Goal: Transaction & Acquisition: Purchase product/service

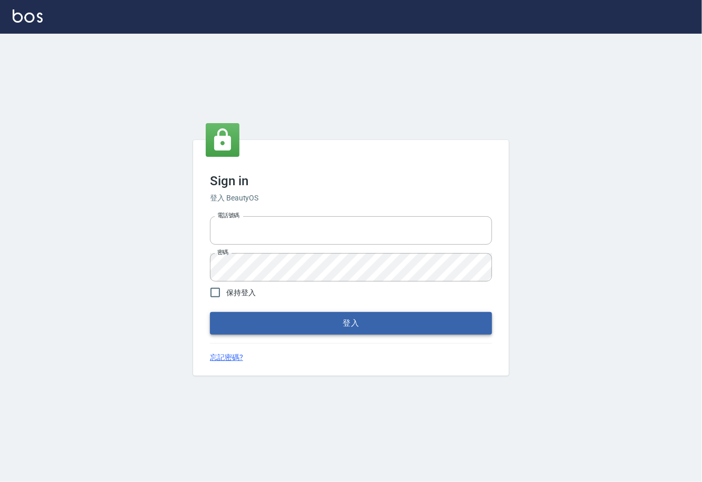
type input "0225929166"
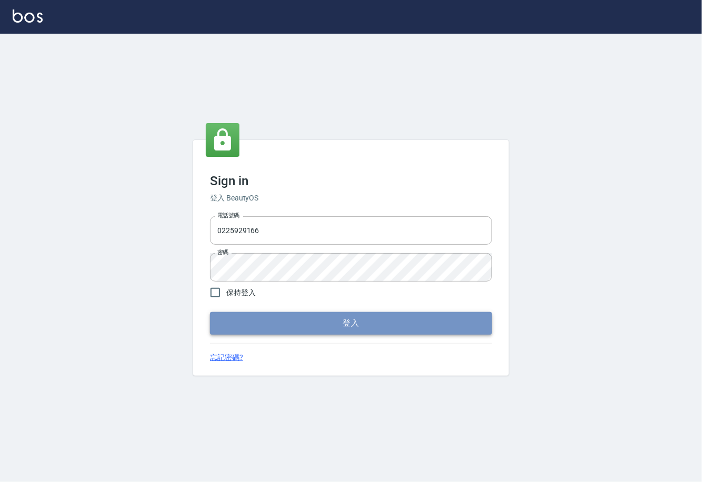
click at [269, 325] on button "登入" at bounding box center [351, 323] width 282 height 22
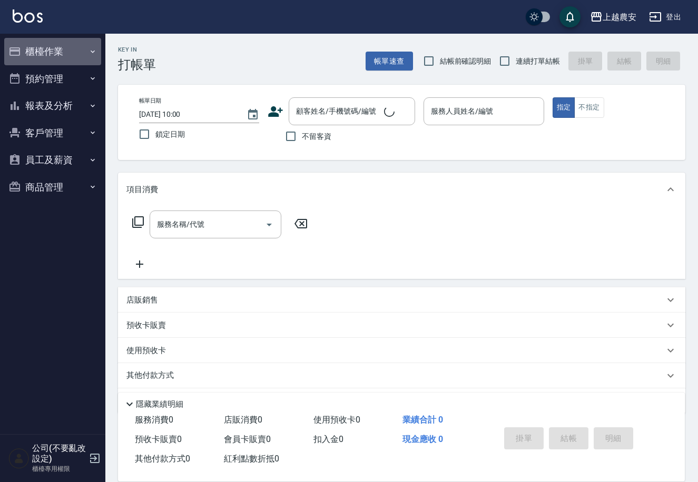
click at [90, 49] on icon "button" at bounding box center [92, 51] width 8 height 8
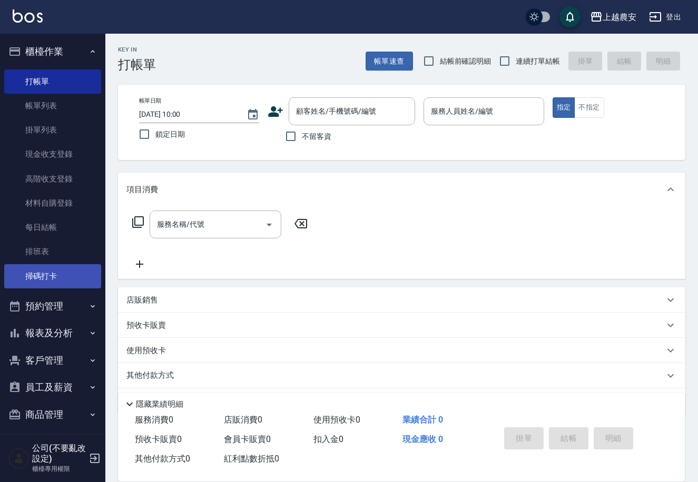
click at [75, 272] on link "掃碼打卡" at bounding box center [52, 276] width 97 height 24
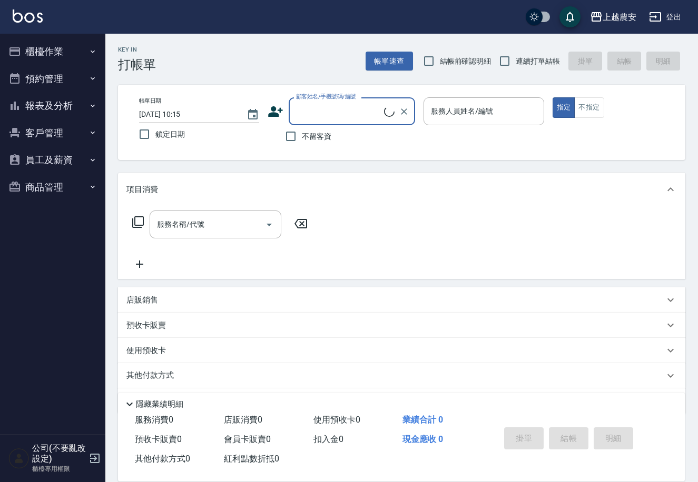
click at [95, 51] on icon "button" at bounding box center [92, 51] width 8 height 8
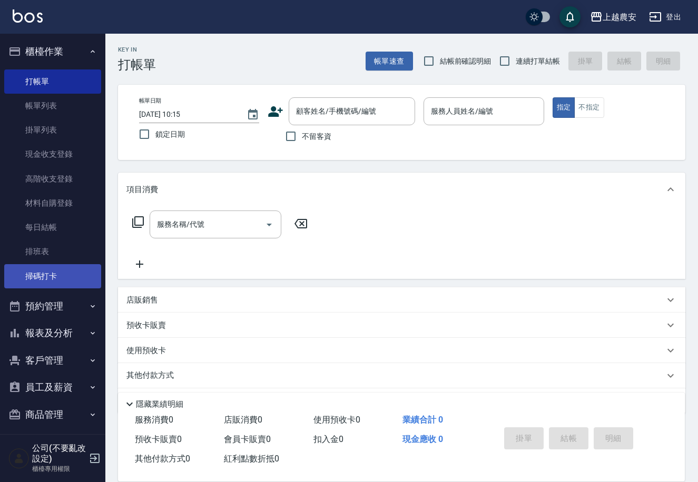
click at [49, 284] on link "掃碼打卡" at bounding box center [52, 276] width 97 height 24
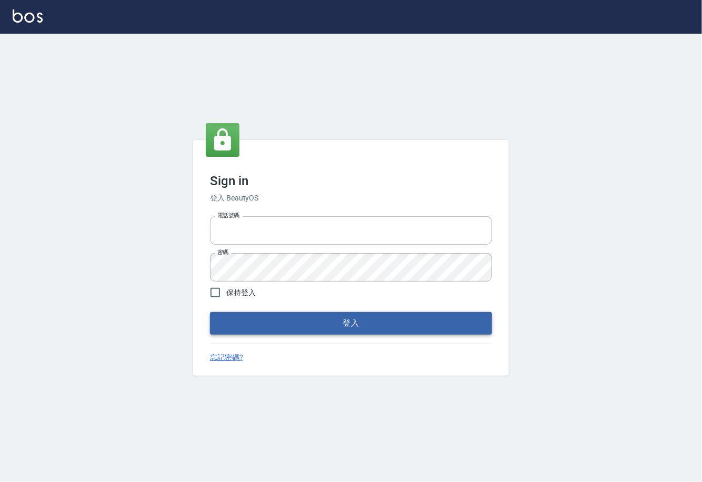
type input "0225929166"
click at [353, 333] on button "登入" at bounding box center [351, 323] width 282 height 22
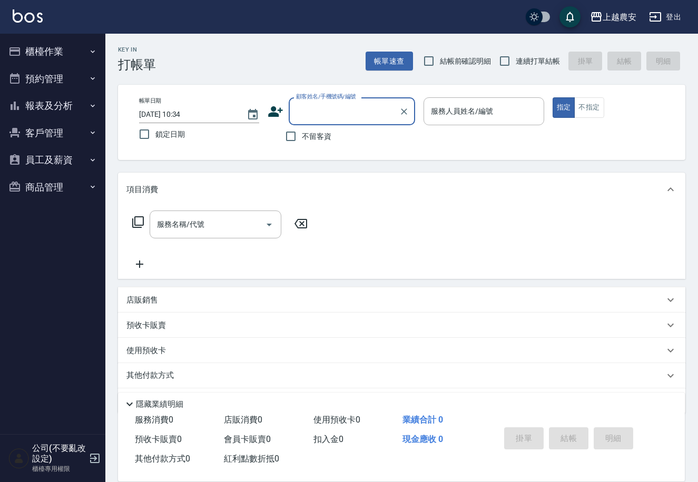
click at [89, 133] on icon "button" at bounding box center [92, 132] width 8 height 8
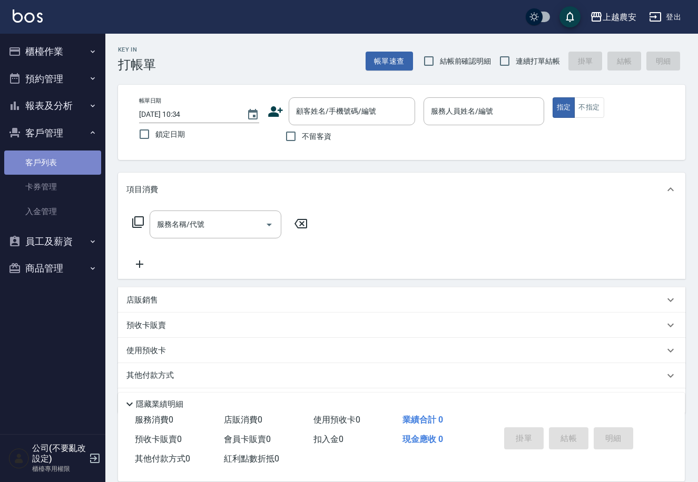
click at [76, 166] on link "客戶列表" at bounding box center [52, 163] width 97 height 24
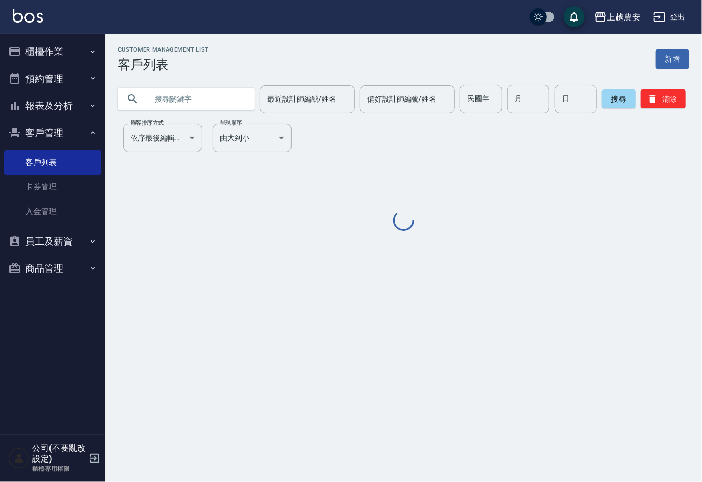
click at [206, 94] on input "text" at bounding box center [196, 99] width 99 height 28
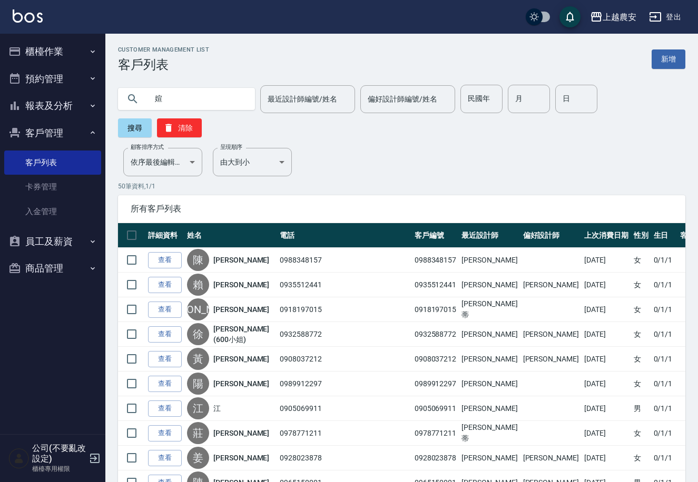
type input "媗"
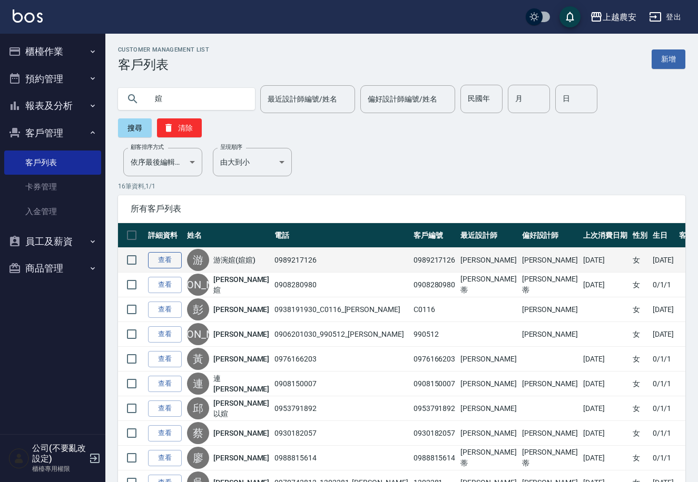
click at [155, 252] on link "查看" at bounding box center [165, 260] width 34 height 16
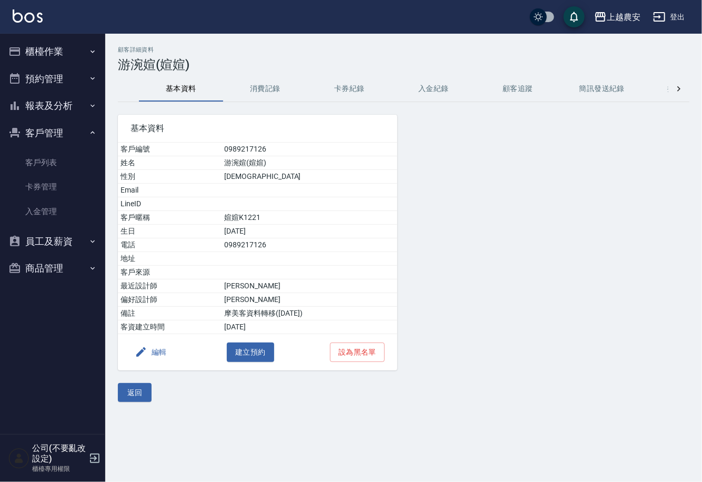
click at [266, 90] on button "消費記錄" at bounding box center [265, 88] width 84 height 25
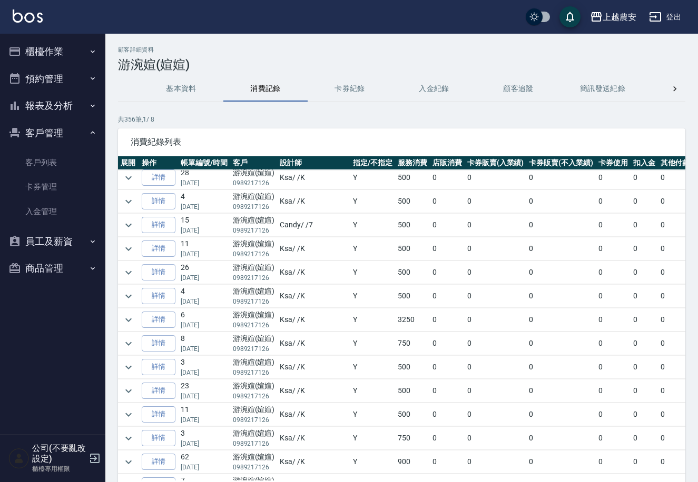
scroll to position [71, 0]
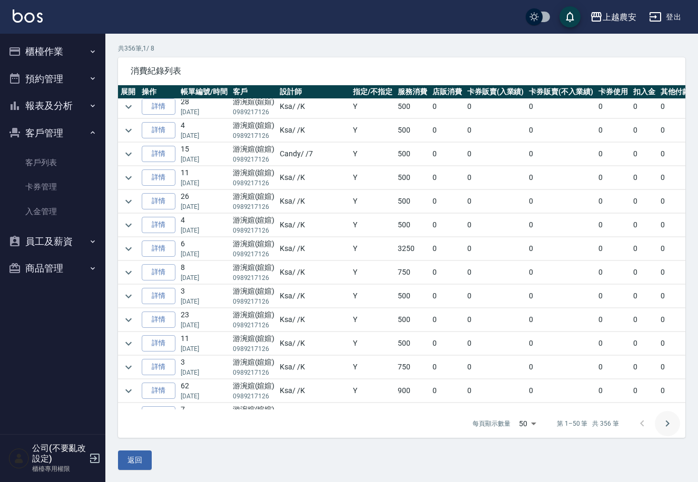
click at [583, 423] on icon "Go to next page" at bounding box center [667, 424] width 13 height 13
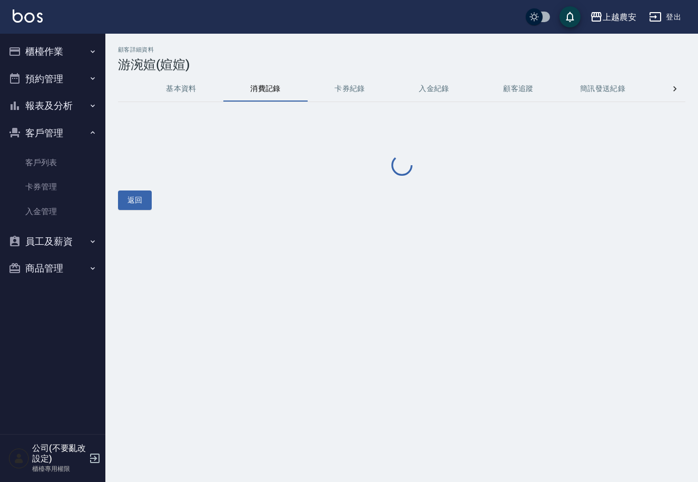
scroll to position [0, 0]
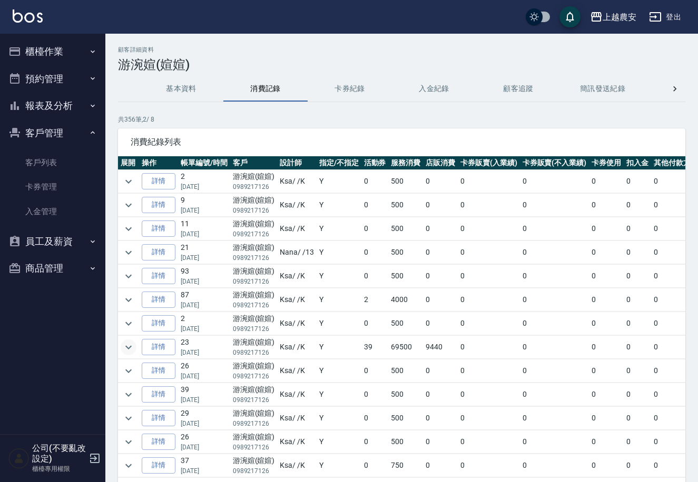
click at [124, 347] on icon "expand row" at bounding box center [128, 347] width 13 height 13
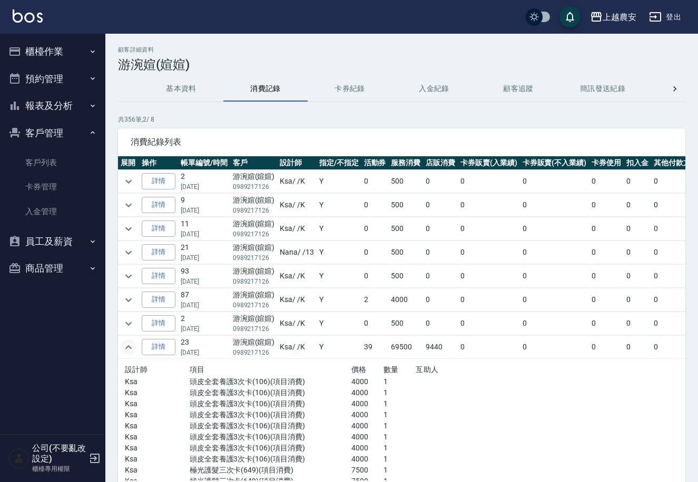
click at [95, 50] on icon "button" at bounding box center [92, 51] width 8 height 8
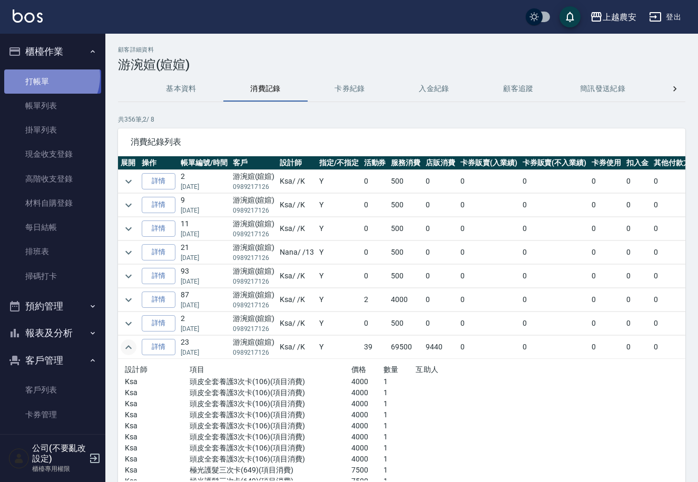
click at [46, 76] on link "打帳單" at bounding box center [52, 81] width 97 height 24
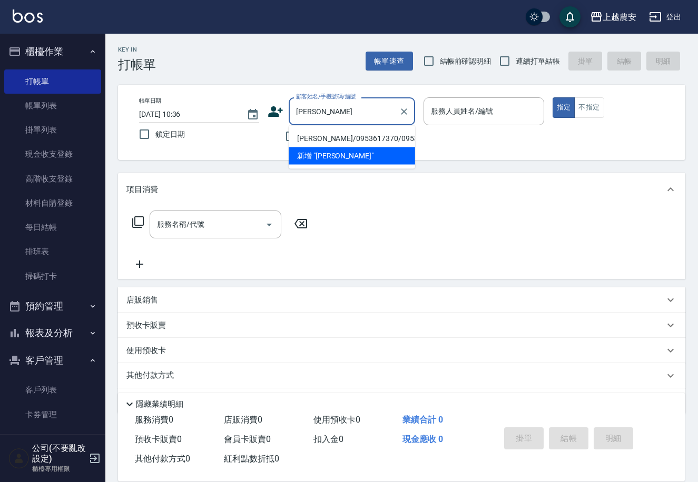
click at [359, 137] on li "張薈欣/0953617370/0953617370" at bounding box center [352, 138] width 126 height 17
type input "張薈欣/0953617370/0953617370"
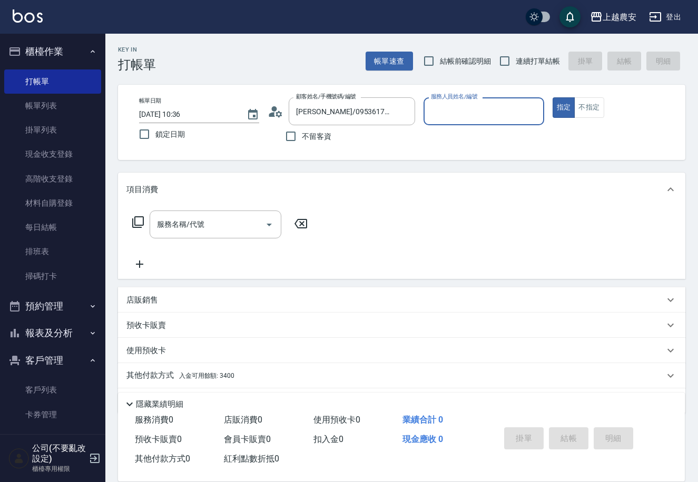
click at [456, 113] on input "服務人員姓名/編號" at bounding box center [483, 111] width 111 height 18
click at [451, 138] on div "Lina -L" at bounding box center [483, 138] width 120 height 17
type input "Lina-L"
click at [188, 223] on div "服務名稱/代號 服務名稱/代號" at bounding box center [216, 225] width 132 height 28
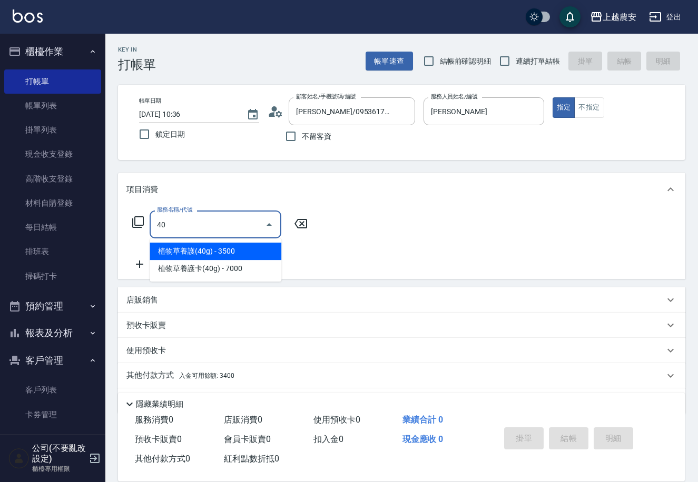
type input "4"
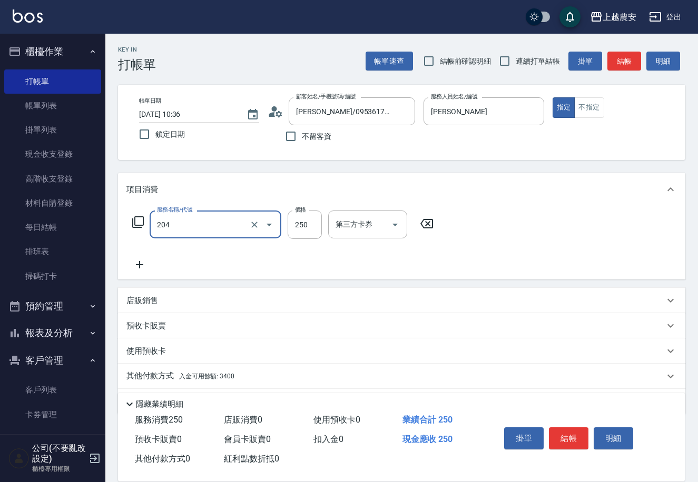
type input "梳髮(204)"
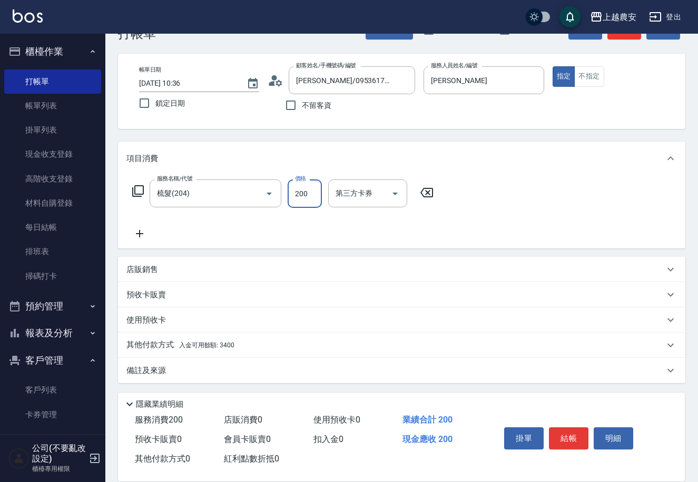
type input "200"
click at [161, 341] on p "其他付款方式 入金可用餘額: 3400" at bounding box center [180, 346] width 108 height 12
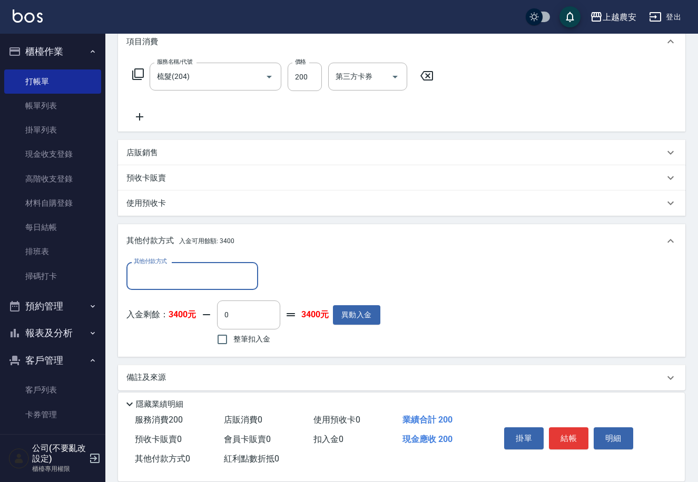
scroll to position [155, 0]
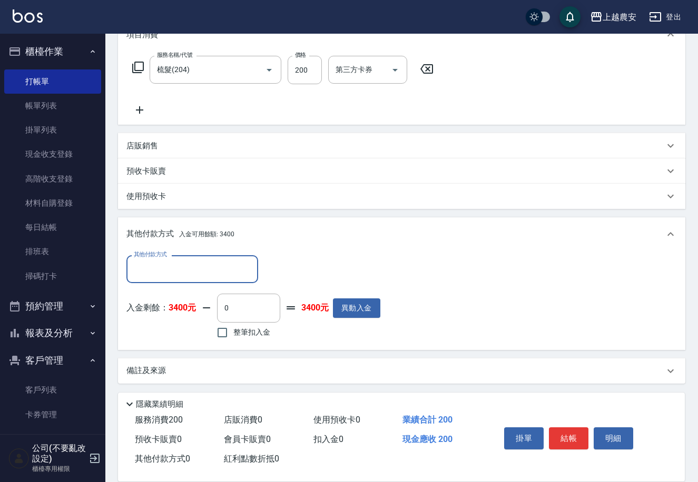
drag, startPoint x: 219, startPoint y: 335, endPoint x: 242, endPoint y: 334, distance: 22.6
click at [218, 335] on input "整筆扣入金" at bounding box center [222, 333] width 22 height 22
checkbox input "true"
type input "200"
click at [555, 432] on button "結帳" at bounding box center [568, 439] width 39 height 22
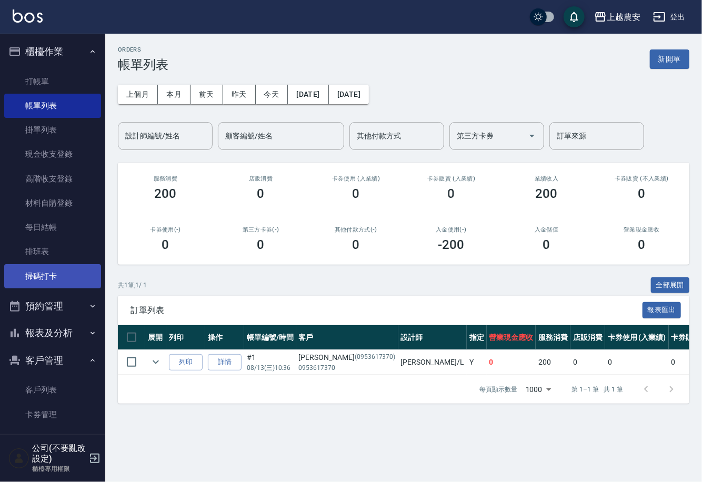
click at [54, 276] on link "掃碼打卡" at bounding box center [52, 276] width 97 height 24
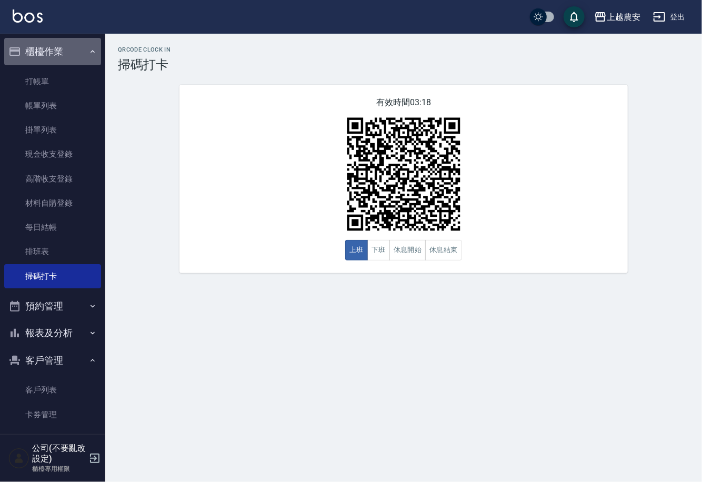
click at [66, 55] on button "櫃檯作業" at bounding box center [52, 51] width 97 height 27
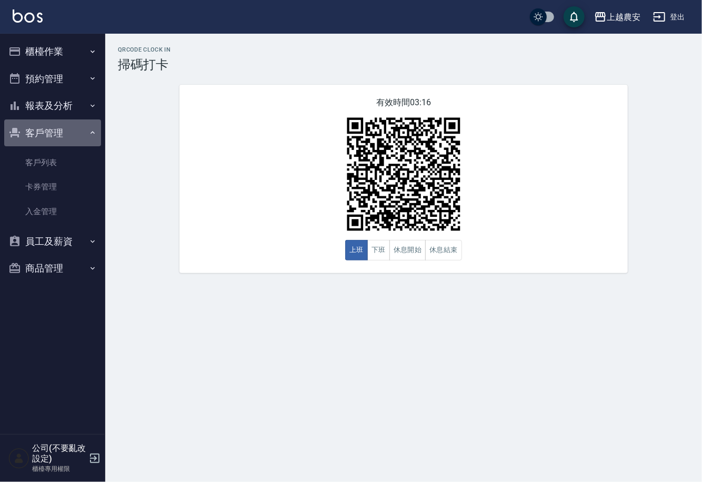
click at [63, 132] on button "客戶管理" at bounding box center [52, 133] width 97 height 27
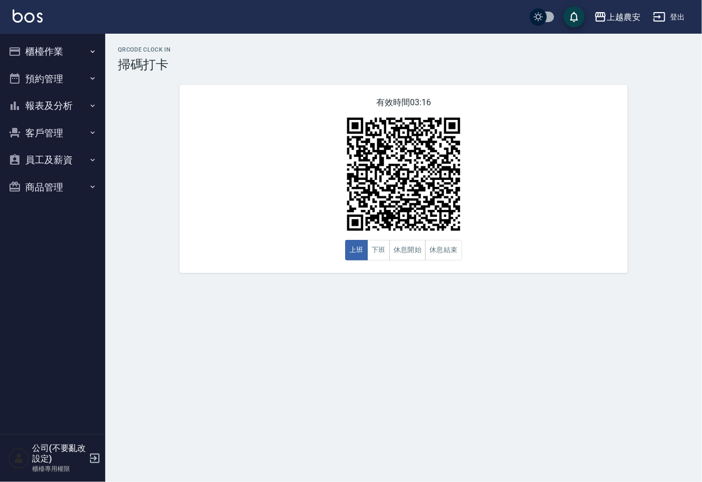
click at [64, 110] on button "報表及分析" at bounding box center [52, 105] width 97 height 27
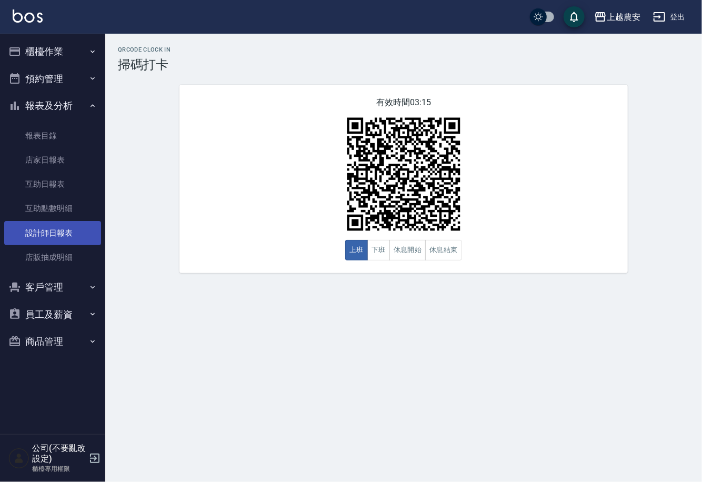
click at [55, 227] on link "設計師日報表" at bounding box center [52, 233] width 97 height 24
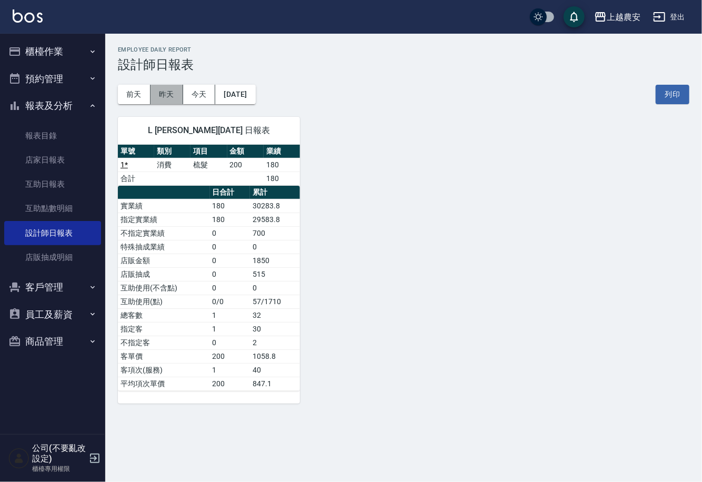
click at [168, 85] on button "昨天" at bounding box center [167, 94] width 33 height 19
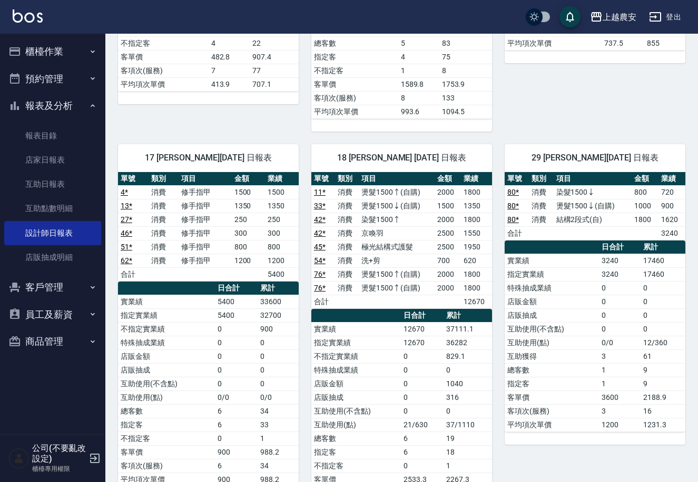
scroll to position [844, 0]
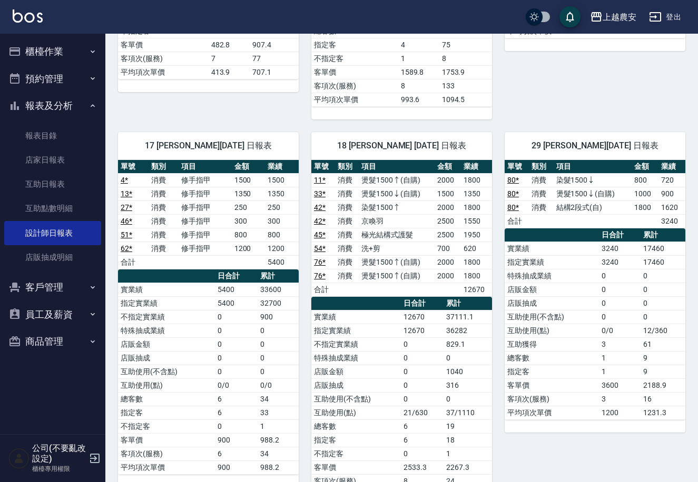
click at [37, 104] on button "報表及分析" at bounding box center [52, 105] width 97 height 27
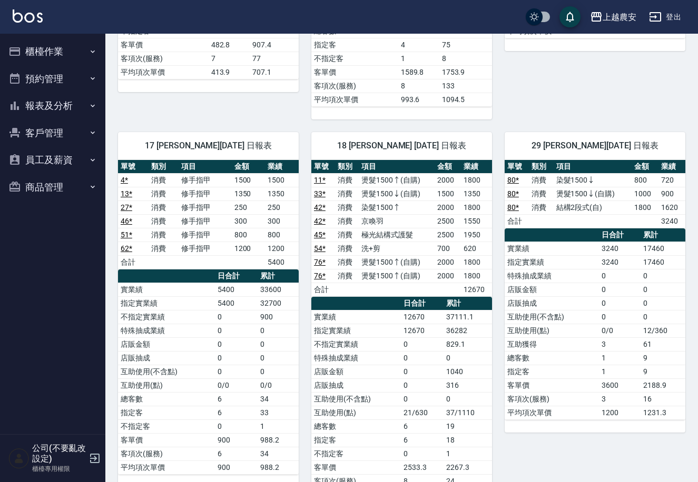
click at [77, 47] on button "櫃檯作業" at bounding box center [52, 51] width 97 height 27
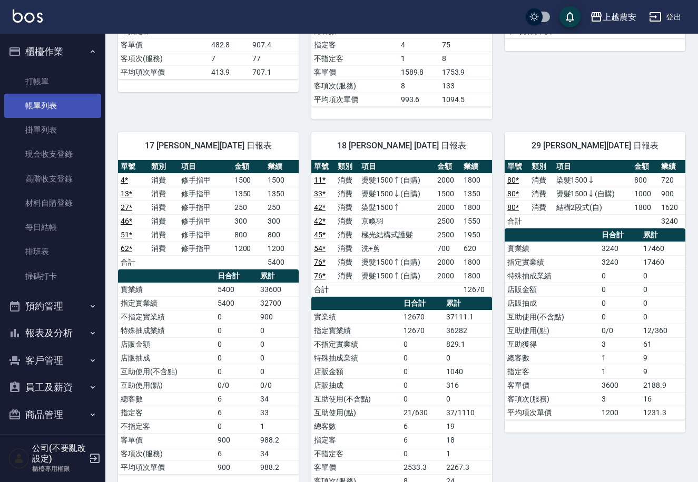
click at [63, 98] on link "帳單列表" at bounding box center [52, 106] width 97 height 24
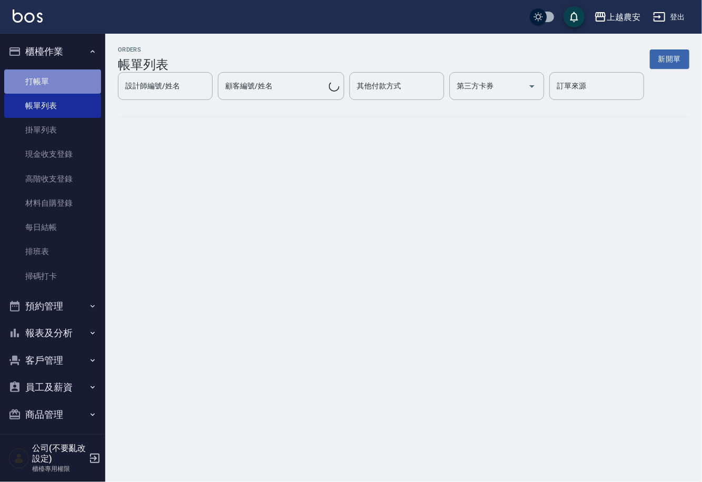
click at [70, 78] on link "打帳單" at bounding box center [52, 81] width 97 height 24
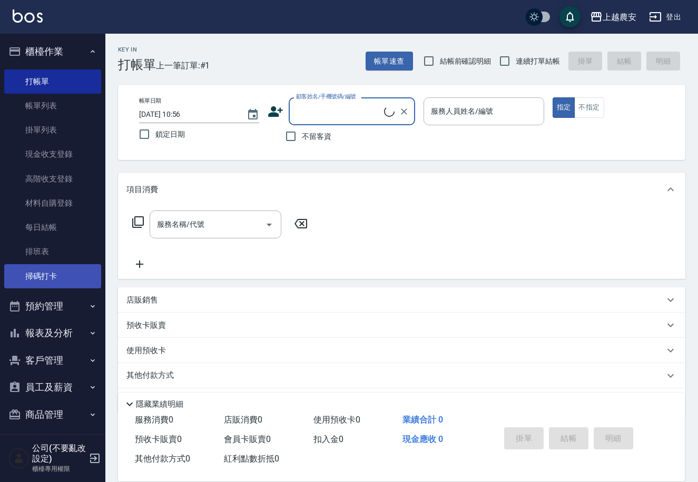
click at [24, 283] on link "掃碼打卡" at bounding box center [52, 276] width 97 height 24
